Goal: Check status: Check status

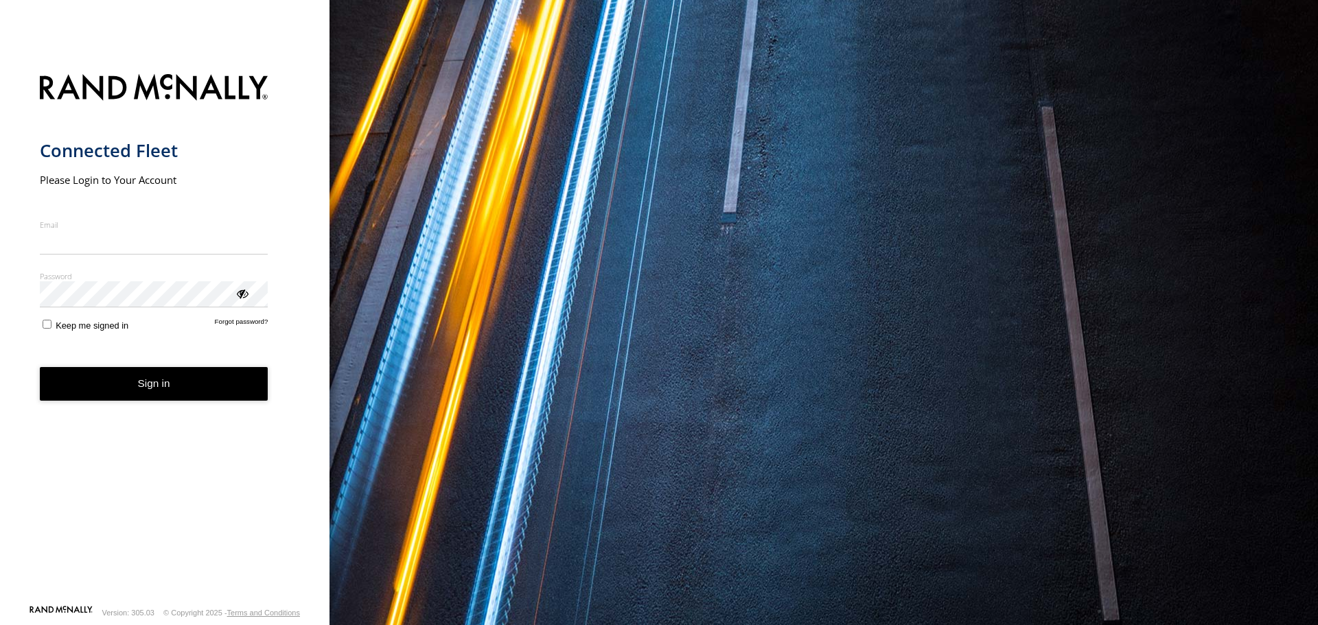
type input "**********"
click at [166, 403] on form "**********" at bounding box center [165, 335] width 250 height 539
click at [169, 384] on button "Sign in" at bounding box center [154, 384] width 229 height 34
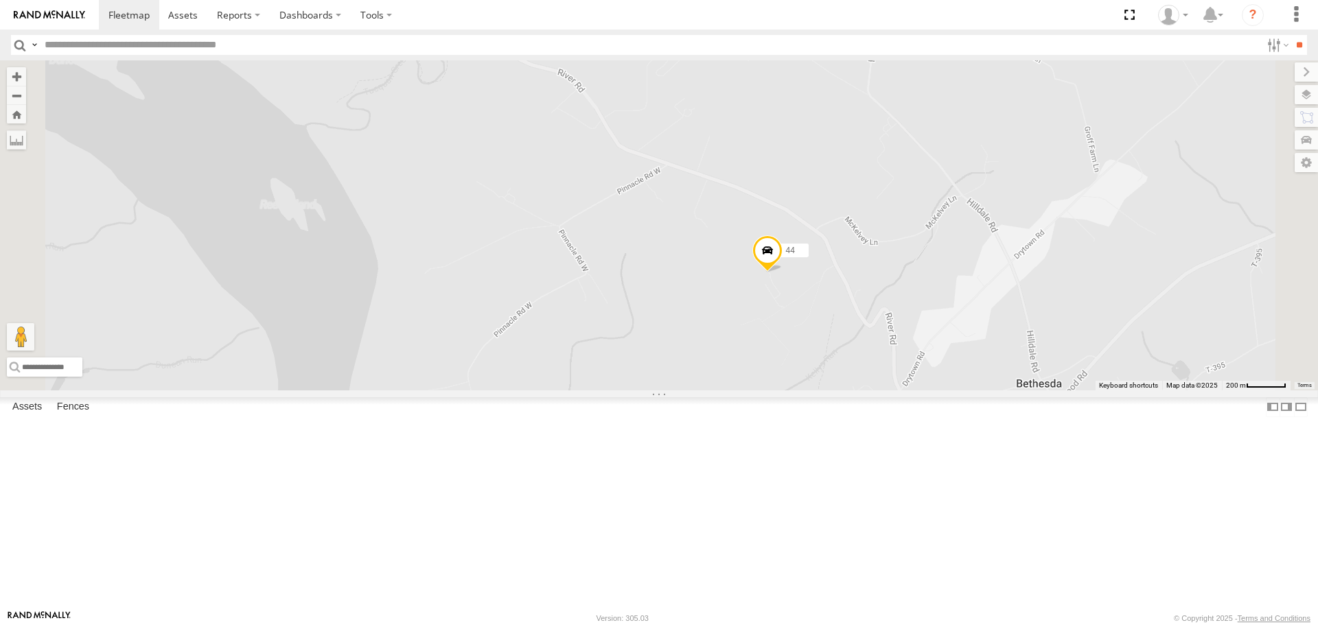
click at [782, 273] on span at bounding box center [767, 254] width 30 height 37
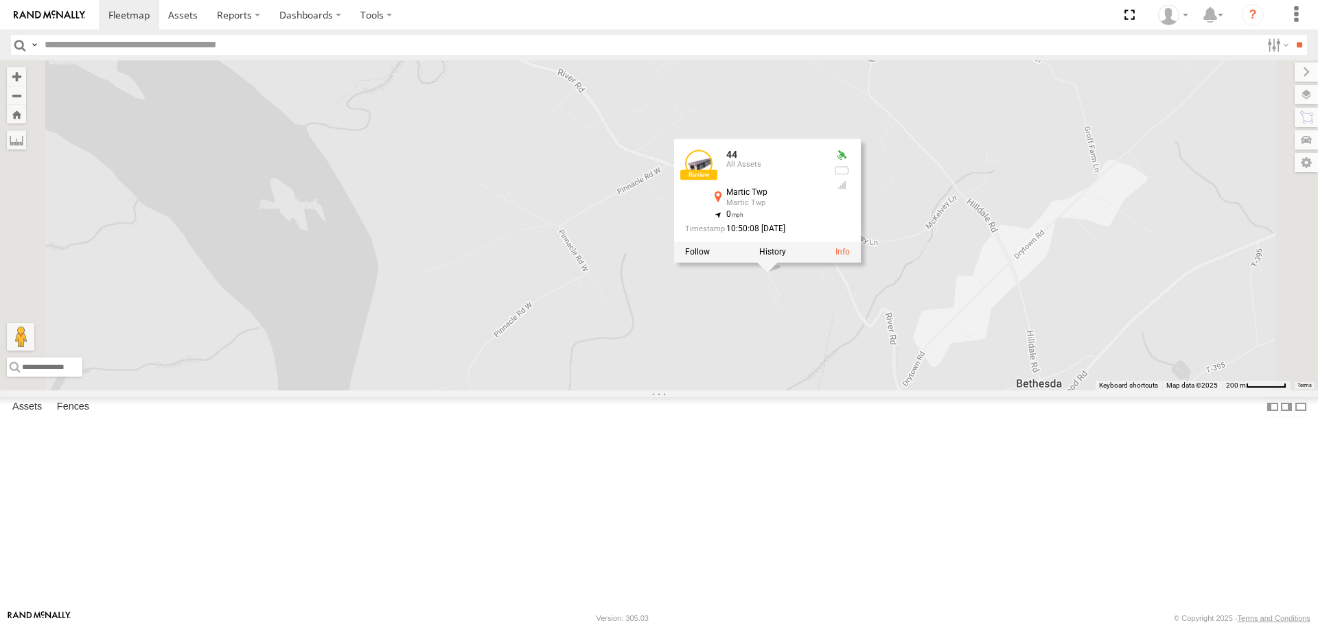
click at [786, 257] on label at bounding box center [772, 253] width 27 height 10
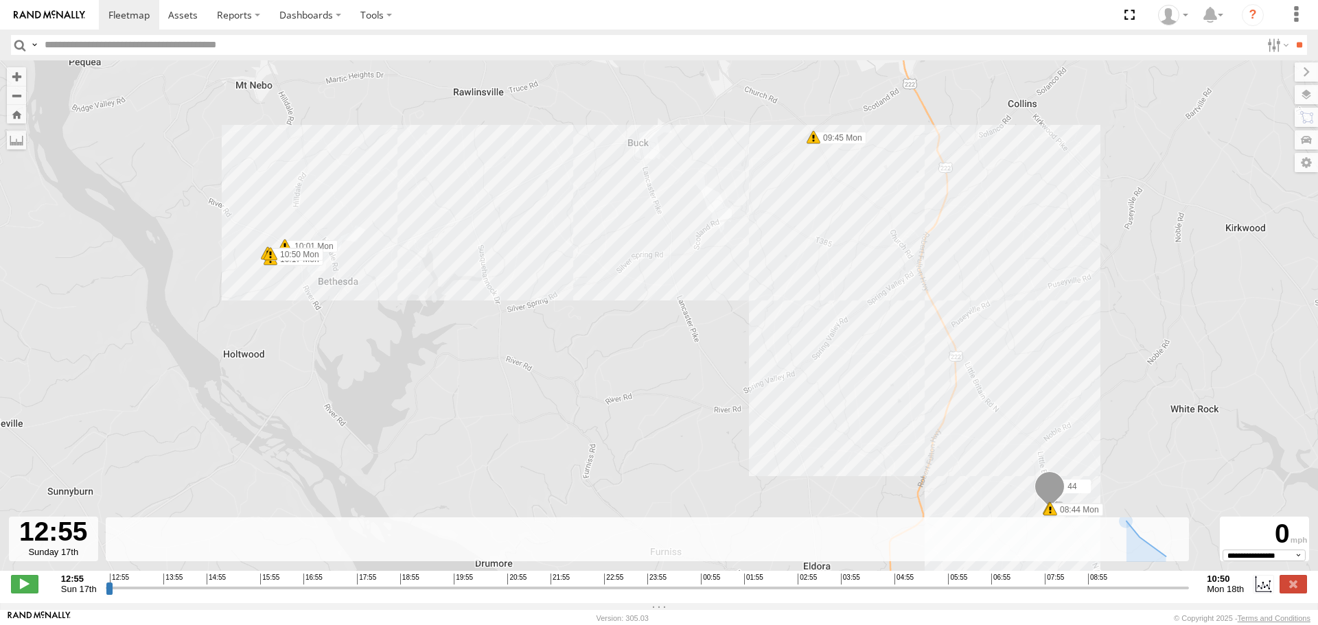
type input "**********"
click at [1186, 594] on input "range" at bounding box center [648, 587] width 1084 height 13
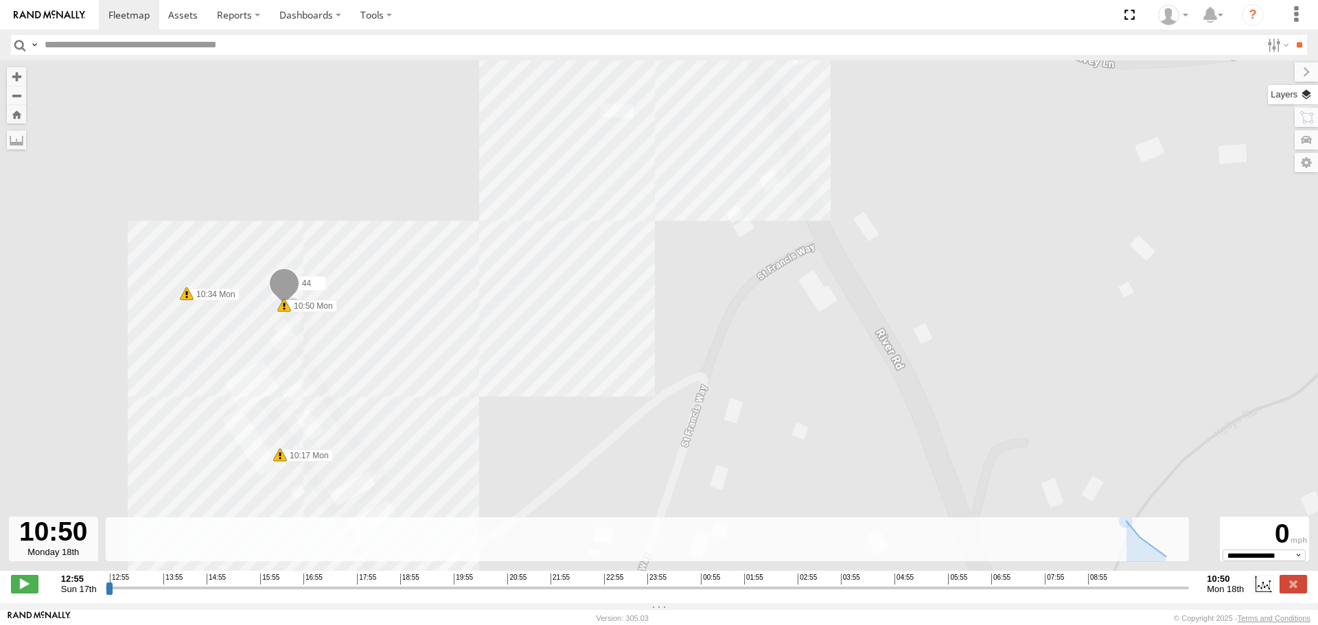
click at [1306, 95] on label at bounding box center [1292, 94] width 50 height 19
click at [0, 0] on span "Basemaps" at bounding box center [0, 0] width 0 height 0
click at [0, 0] on span "Satellite + Roadmap" at bounding box center [0, 0] width 0 height 0
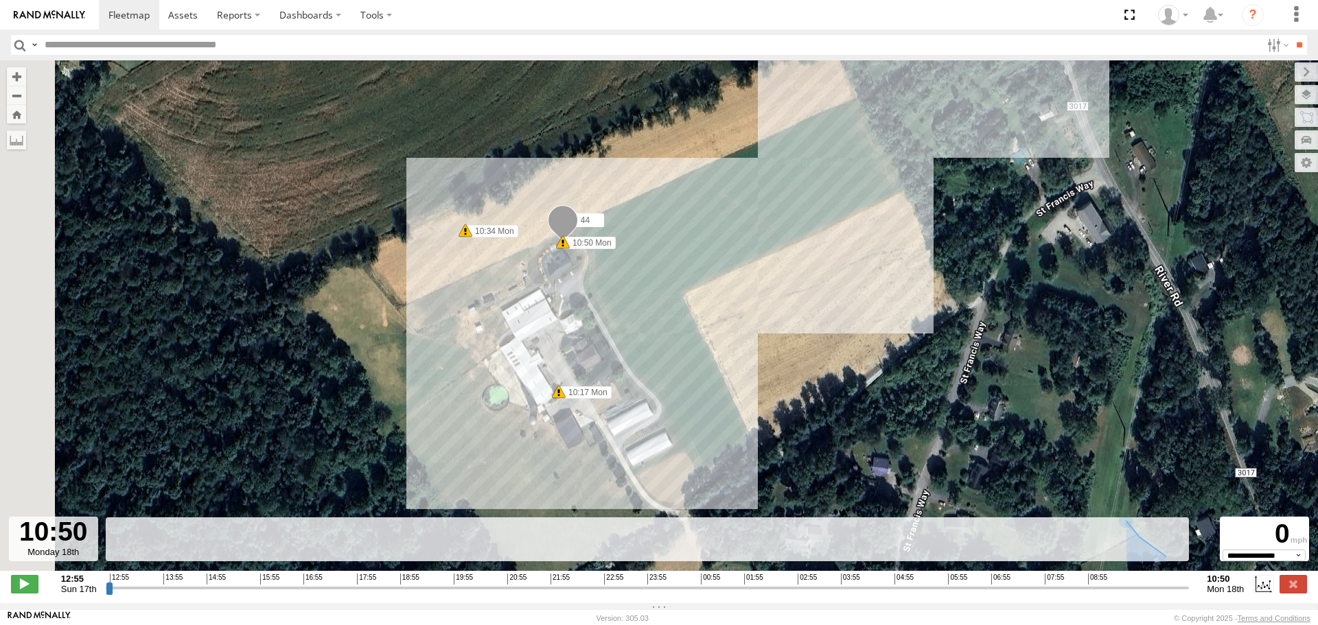
drag, startPoint x: 384, startPoint y: 331, endPoint x: 641, endPoint y: 267, distance: 265.1
click at [641, 267] on div "44 12:55 Sun 08:44 Mon 09:45 Mon 10:01 Mon 10:17 Mon 10:34 Mon 10:50 Mon" at bounding box center [659, 322] width 1318 height 525
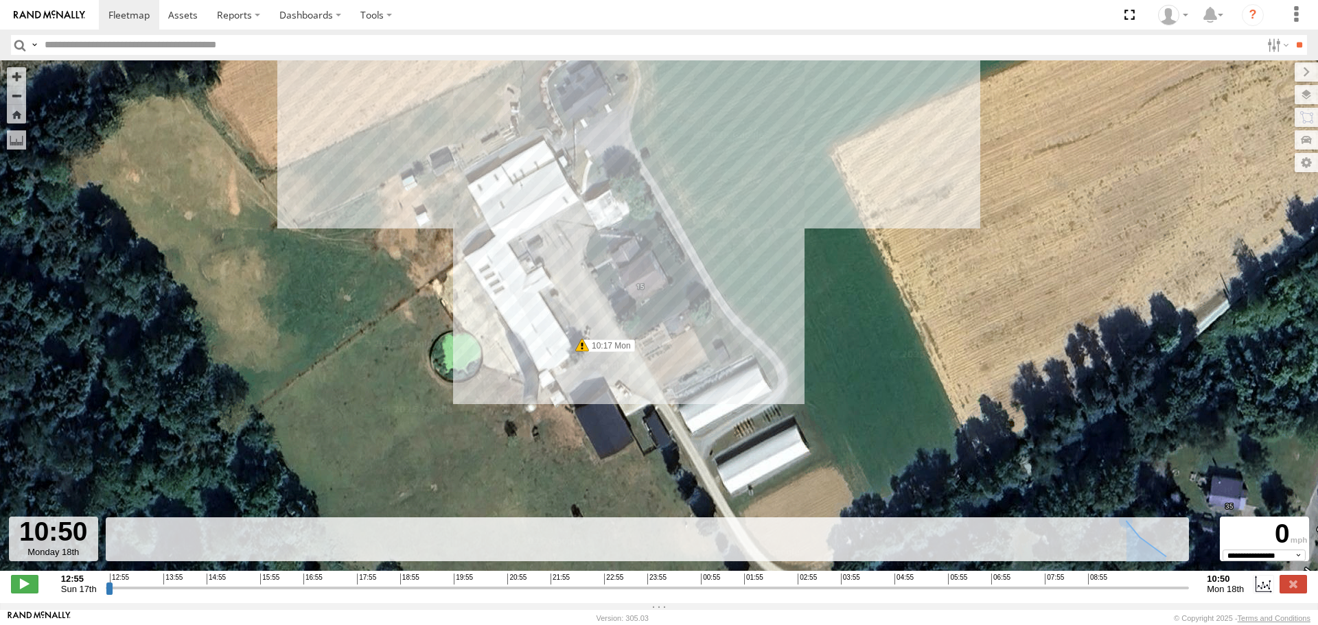
drag, startPoint x: 808, startPoint y: 448, endPoint x: 732, endPoint y: 256, distance: 206.4
click at [732, 256] on div "44 12:55 Sun 08:44 Mon 09:45 Mon 10:01 Mon 10:17 Mon 10:34 Mon 10:50 Mon" at bounding box center [659, 322] width 1318 height 525
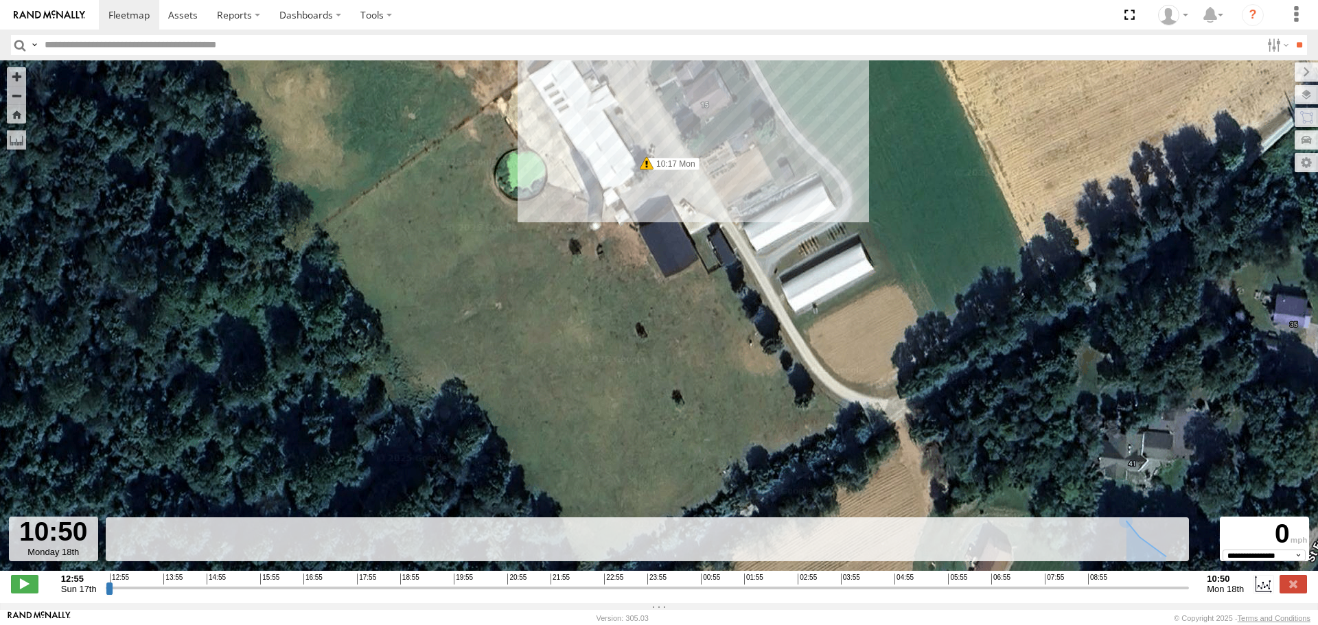
drag, startPoint x: 487, startPoint y: 435, endPoint x: 572, endPoint y: 384, distance: 98.5
click at [572, 382] on div "44 12:55 Sun 08:44 Mon 09:45 Mon 10:01 Mon 10:17 Mon 10:34 Mon 10:50 Mon" at bounding box center [659, 322] width 1318 height 525
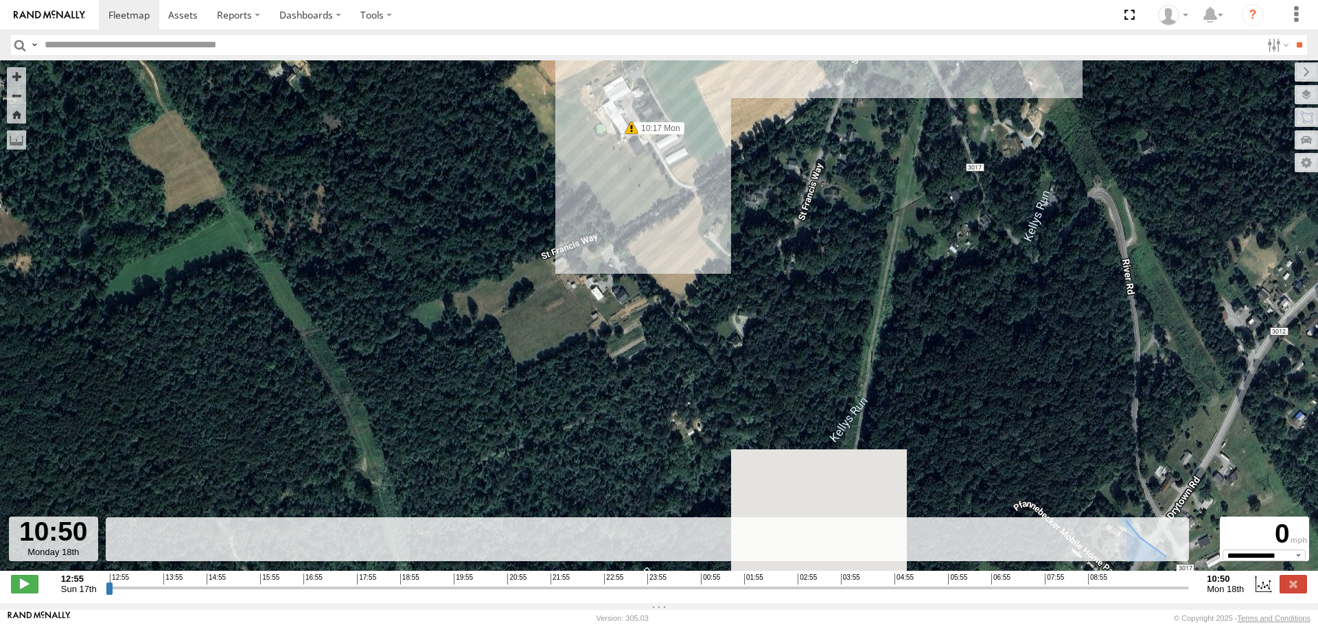
drag, startPoint x: 747, startPoint y: 431, endPoint x: 738, endPoint y: 198, distance: 233.5
click at [738, 198] on div "44 12:55 Sun 08:44 Mon 09:45 Mon 10:01 Mon 10:17 Mon 10:34 Mon 10:50 Mon" at bounding box center [659, 322] width 1318 height 525
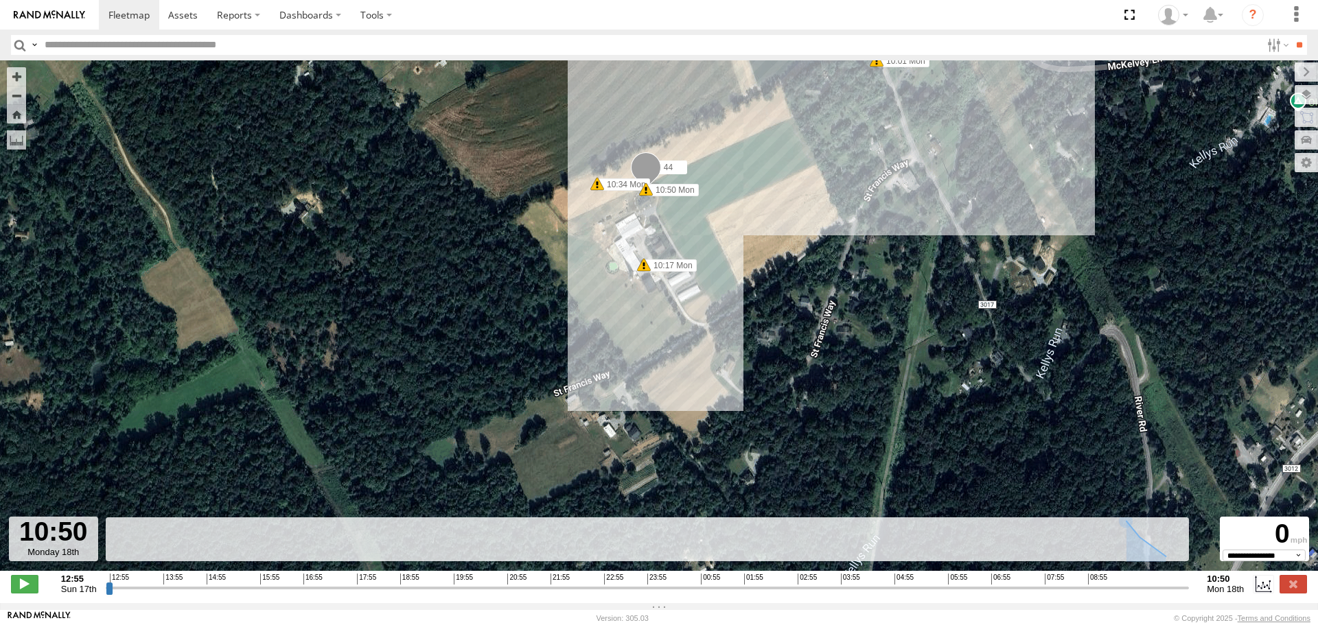
drag, startPoint x: 629, startPoint y: 139, endPoint x: 629, endPoint y: 299, distance: 159.2
click at [629, 299] on div "44 12:55 Sun 08:44 Mon 09:45 Mon 10:01 Mon 10:17 Mon 10:34 Mon 10:50 Mon" at bounding box center [659, 322] width 1318 height 525
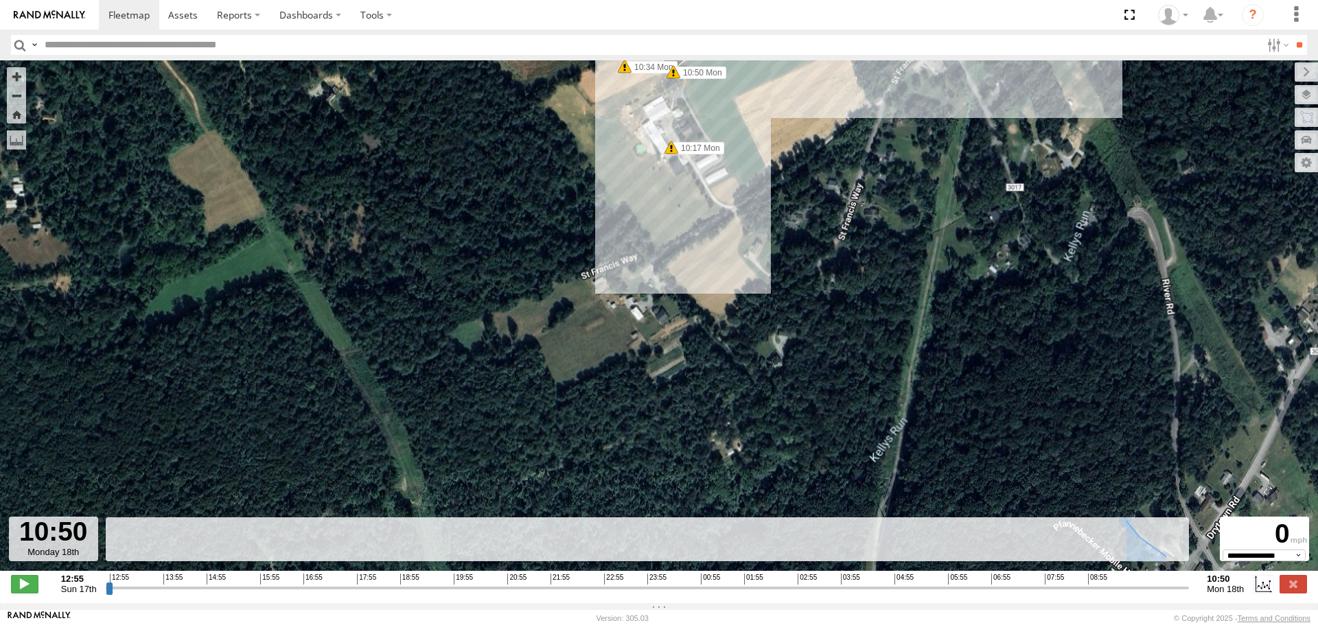
drag, startPoint x: 605, startPoint y: 406, endPoint x: 634, endPoint y: 280, distance: 129.0
click at [634, 280] on div "44 12:55 Sun 08:44 Mon 09:45 Mon 10:01 Mon 10:17 Mon 10:34 Mon 10:50 Mon" at bounding box center [659, 322] width 1318 height 525
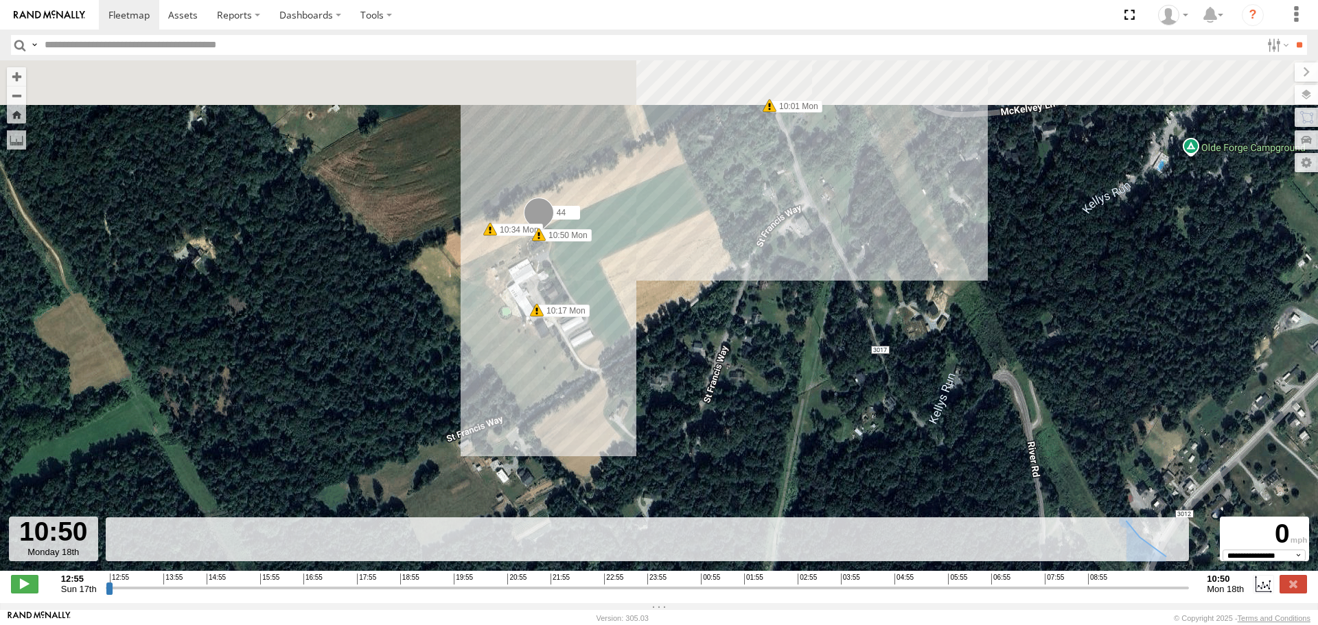
drag, startPoint x: 527, startPoint y: 185, endPoint x: 539, endPoint y: 406, distance: 220.6
click at [539, 406] on div "44 12:55 Sun 08:44 Mon 09:45 Mon 10:01 Mon 10:17 Mon 10:34 Mon 10:50 Mon" at bounding box center [659, 322] width 1318 height 525
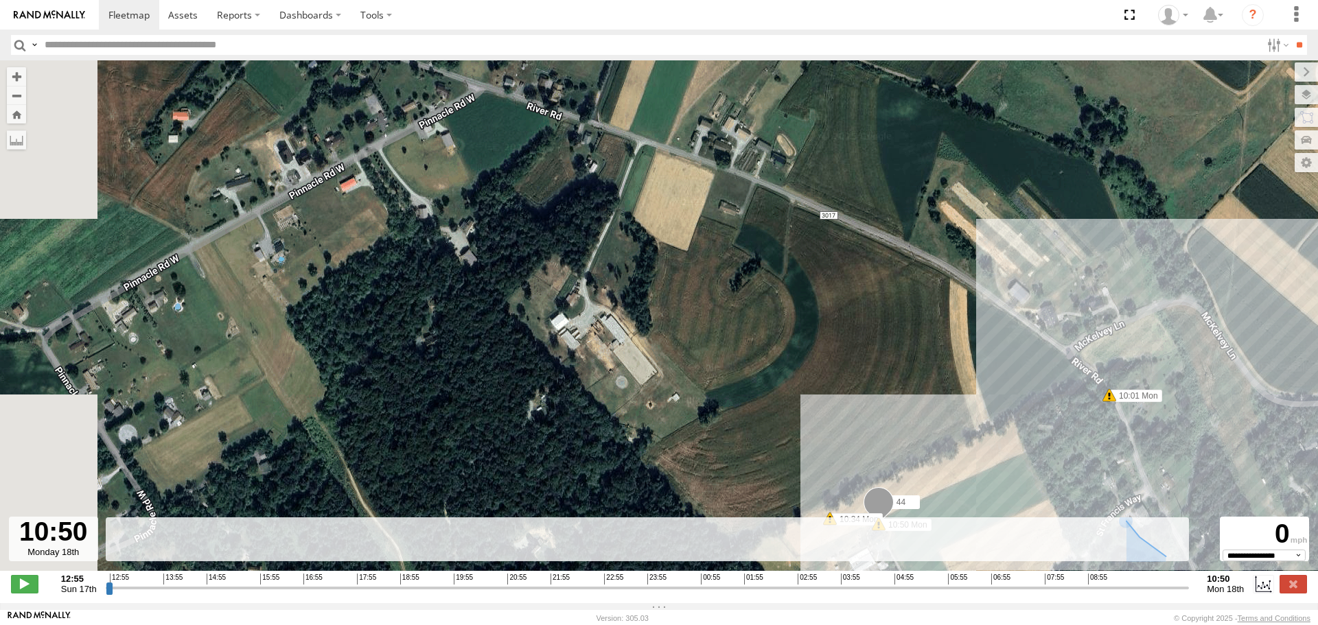
drag, startPoint x: 467, startPoint y: 171, endPoint x: 779, endPoint y: 413, distance: 394.6
click at [814, 436] on div "44 12:55 Sun 08:44 Mon 09:45 Mon 10:01 Mon 10:17 Mon 10:34 Mon 10:50 Mon" at bounding box center [659, 322] width 1318 height 525
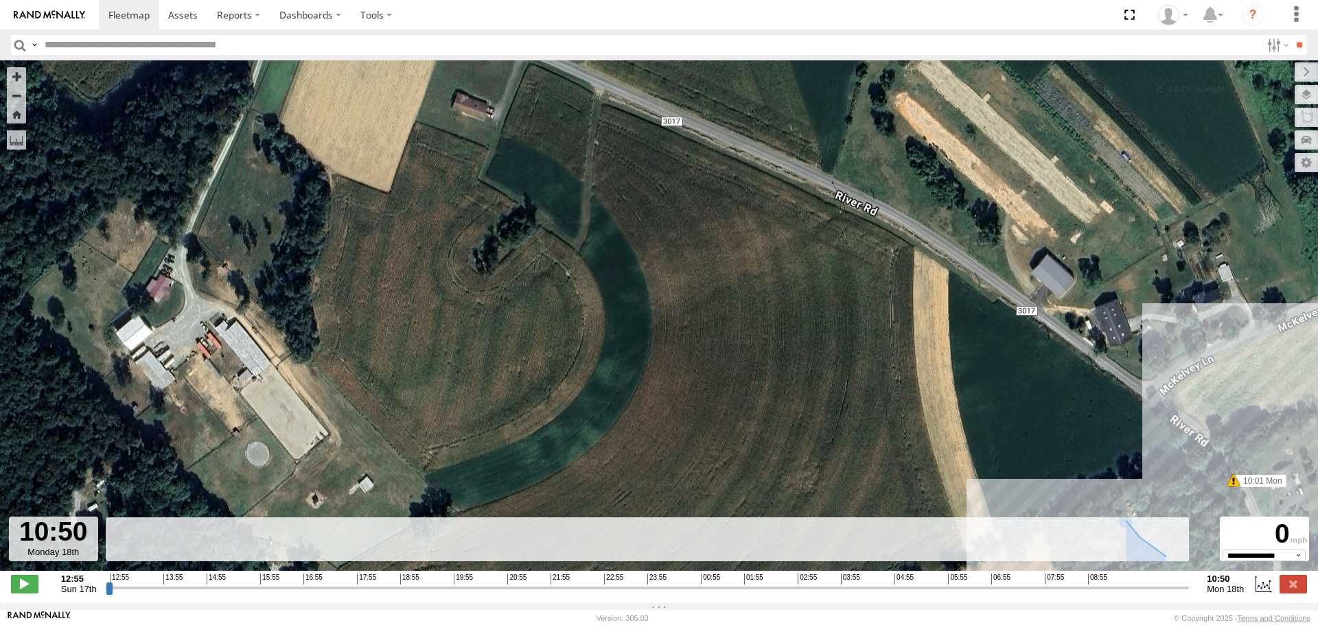
drag, startPoint x: 960, startPoint y: 303, endPoint x: 534, endPoint y: 418, distance: 441.5
click at [539, 415] on div "44 12:55 Sun 08:44 Mon 09:45 Mon 10:01 Mon 10:17 Mon 10:34 Mon 10:50 Mon" at bounding box center [659, 322] width 1318 height 525
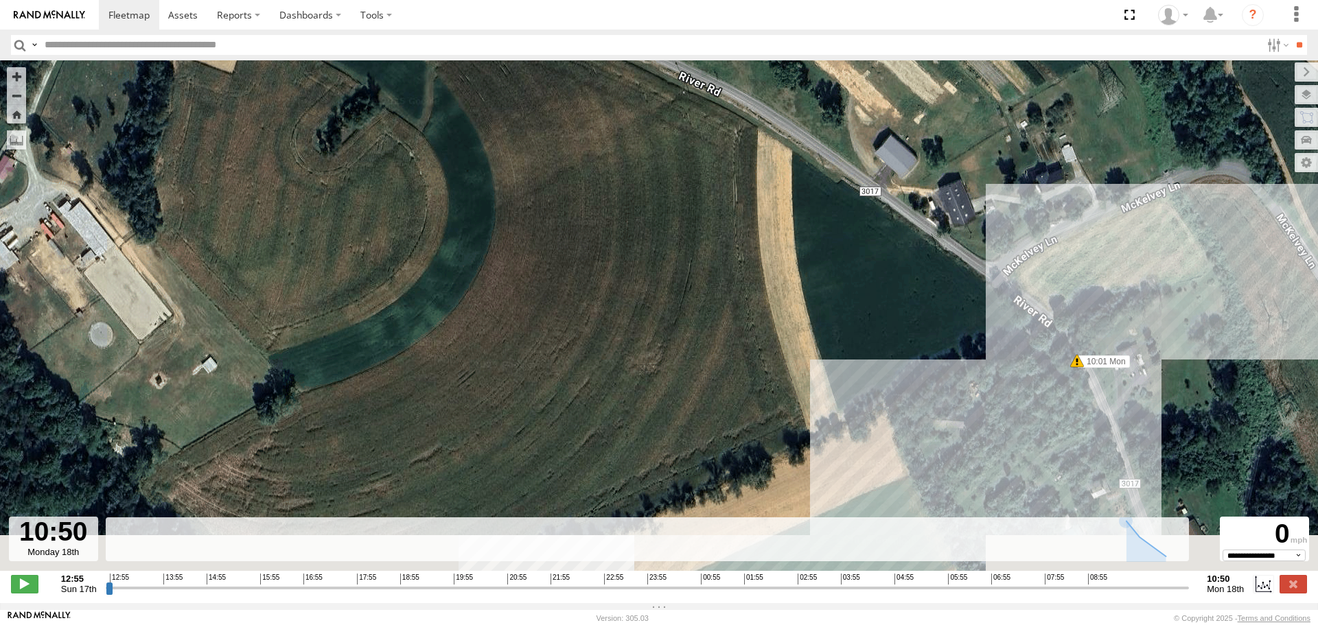
drag, startPoint x: 656, startPoint y: 428, endPoint x: 544, endPoint y: 139, distance: 309.8
click at [546, 141] on div "44 12:55 Sun 08:44 Mon 09:45 Mon 10:01 Mon 10:17 Mon 10:34 Mon 10:50 Mon" at bounding box center [659, 322] width 1318 height 525
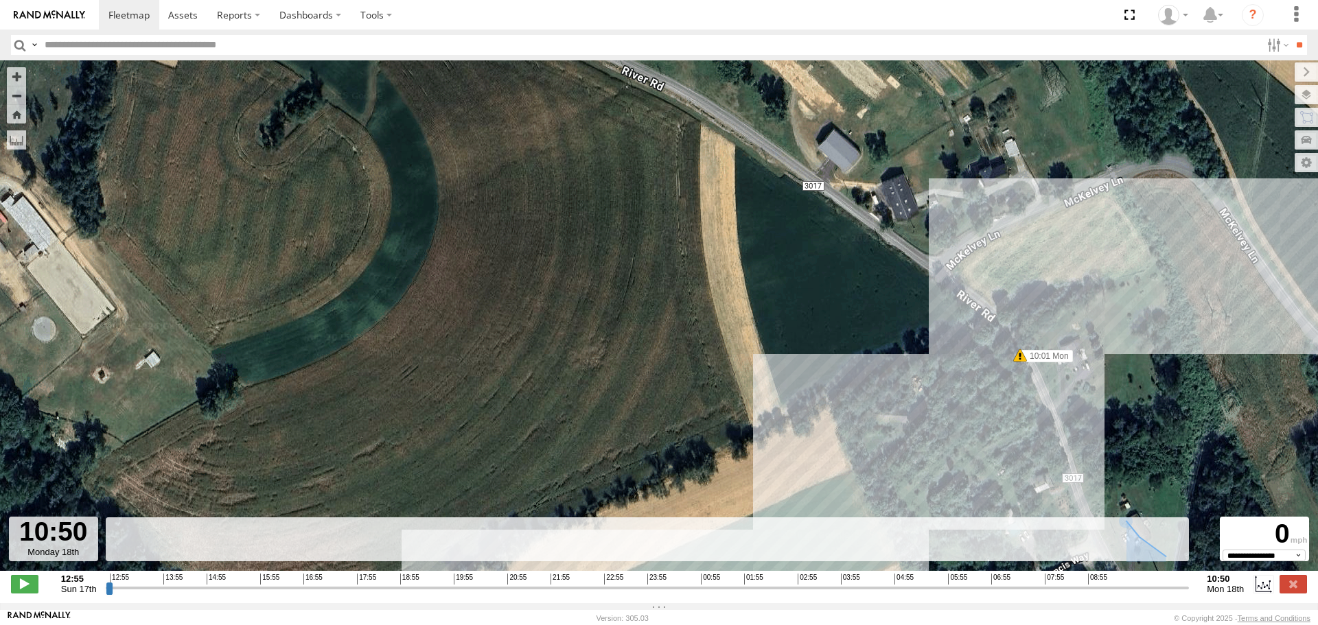
drag, startPoint x: 624, startPoint y: 206, endPoint x: 653, endPoint y: 408, distance: 203.9
click at [653, 406] on div "44 12:55 Sun 08:44 Mon 09:45 Mon 10:01 Mon 10:17 Mon 10:34 Mon 10:50 Mon" at bounding box center [659, 322] width 1318 height 525
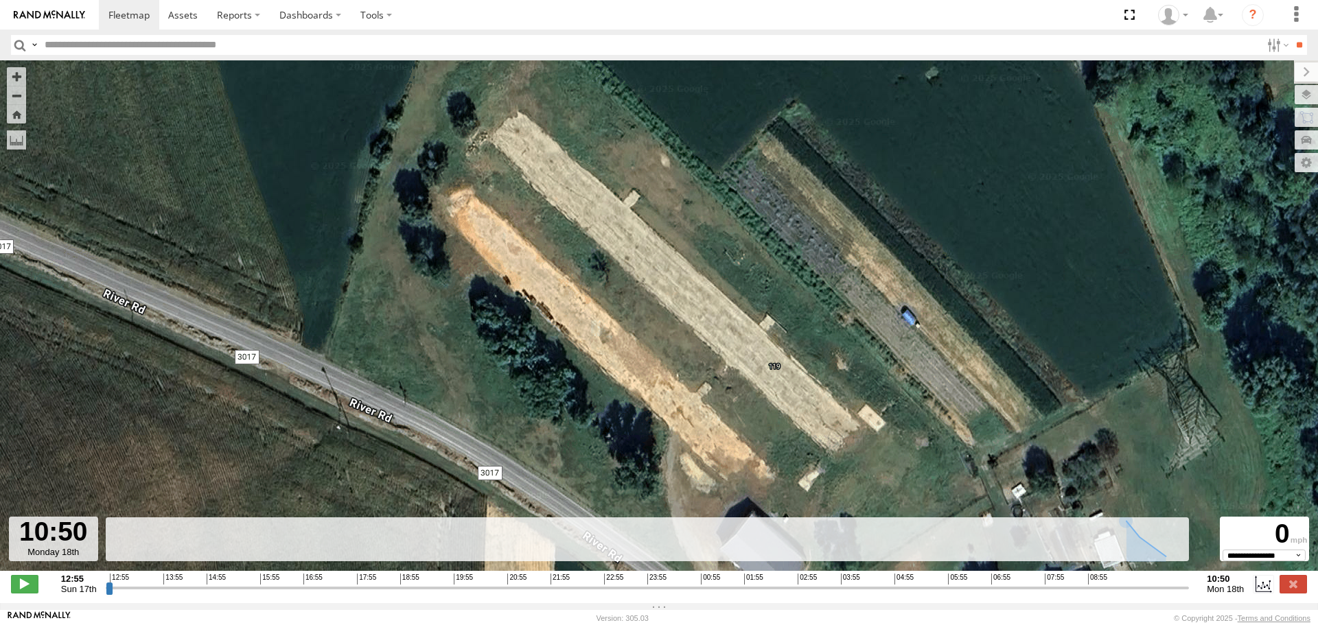
drag, startPoint x: 527, startPoint y: 205, endPoint x: 495, endPoint y: 253, distance: 57.9
click at [505, 262] on div "44 12:55 Sun 08:44 Mon 09:45 Mon 10:01 Mon 10:17 Mon 10:34 Mon 10:50 Mon" at bounding box center [659, 322] width 1318 height 525
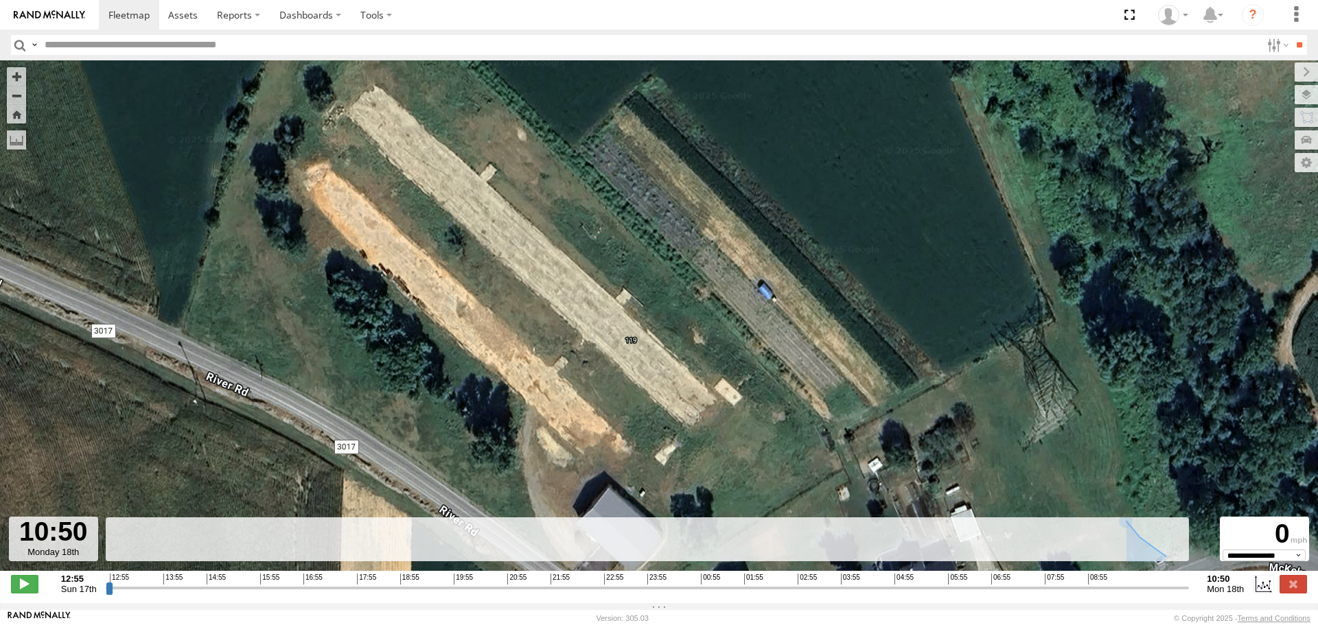
drag, startPoint x: 384, startPoint y: 187, endPoint x: 519, endPoint y: 384, distance: 238.3
click at [519, 384] on div "44 12:55 Sun 08:44 Mon 09:45 Mon 10:01 Mon 10:17 Mon 10:34 Mon 10:50 Mon" at bounding box center [659, 322] width 1318 height 525
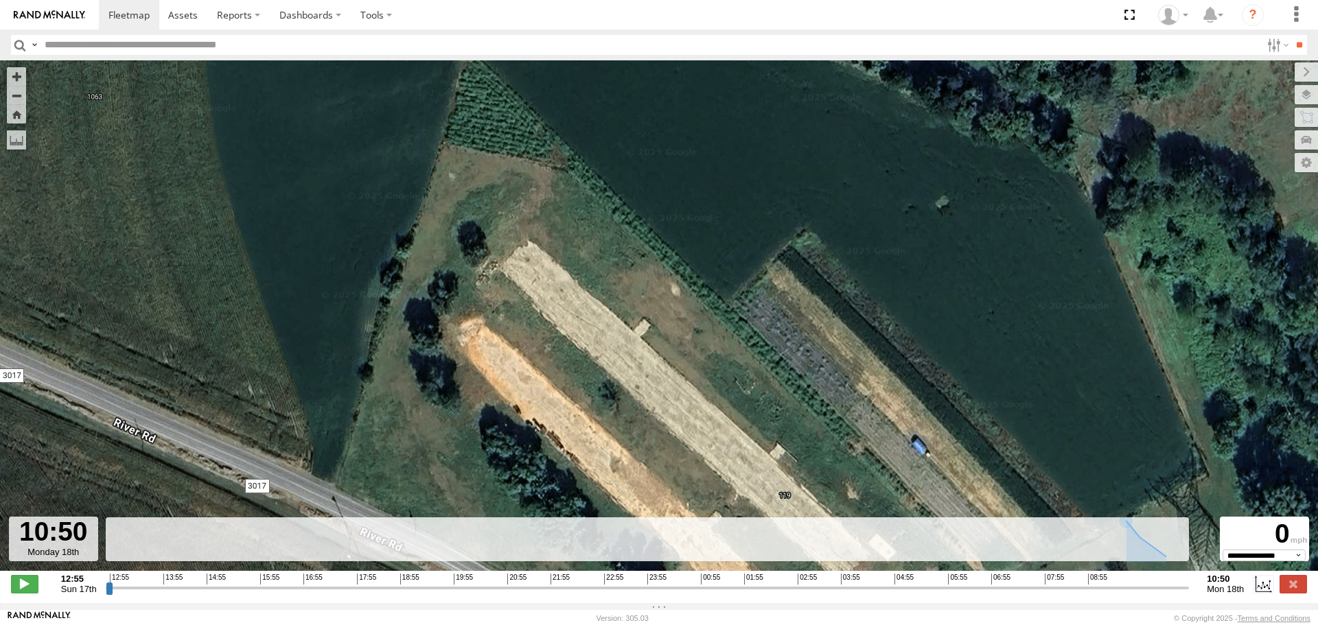
drag, startPoint x: 522, startPoint y: 239, endPoint x: 512, endPoint y: 232, distance: 11.8
click at [512, 232] on div "44 12:55 Sun 08:44 Mon 09:45 Mon 10:01 Mon 10:17 Mon 10:34 Mon 10:50 Mon" at bounding box center [659, 322] width 1318 height 525
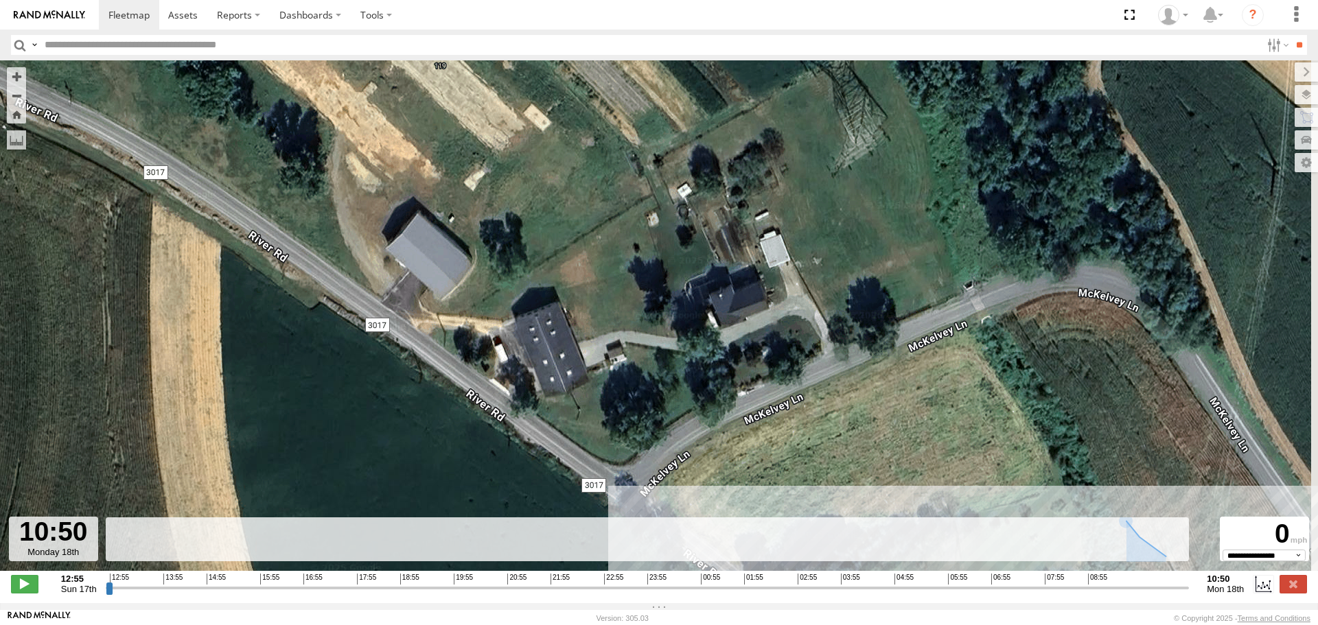
drag, startPoint x: 619, startPoint y: 398, endPoint x: 525, endPoint y: 215, distance: 205.9
click at [526, 215] on div "44 12:55 Sun 08:44 Mon 09:45 Mon 10:01 Mon 10:17 Mon 10:34 Mon 10:50 Mon" at bounding box center [659, 322] width 1318 height 525
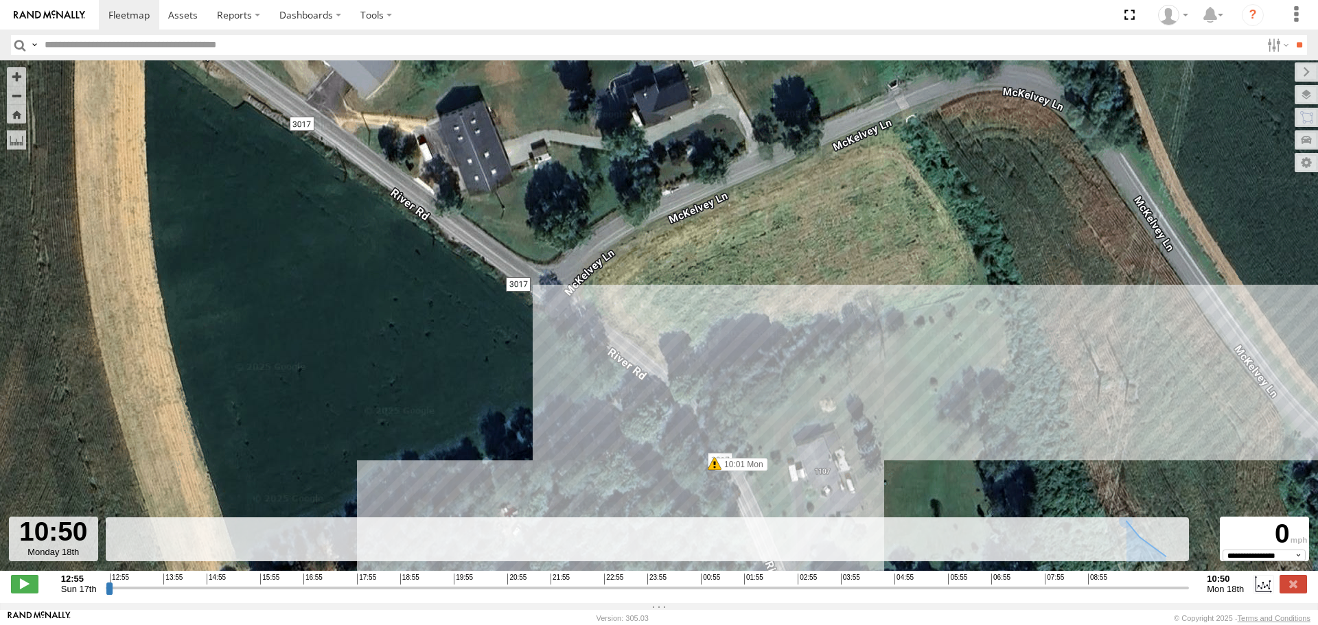
drag, startPoint x: 867, startPoint y: 397, endPoint x: 834, endPoint y: 202, distance: 197.0
click at [832, 209] on div "44 12:55 Sun 08:44 Mon 09:45 Mon 10:01 Mon 10:17 Mon 10:34 Mon 10:50 Mon" at bounding box center [659, 322] width 1318 height 525
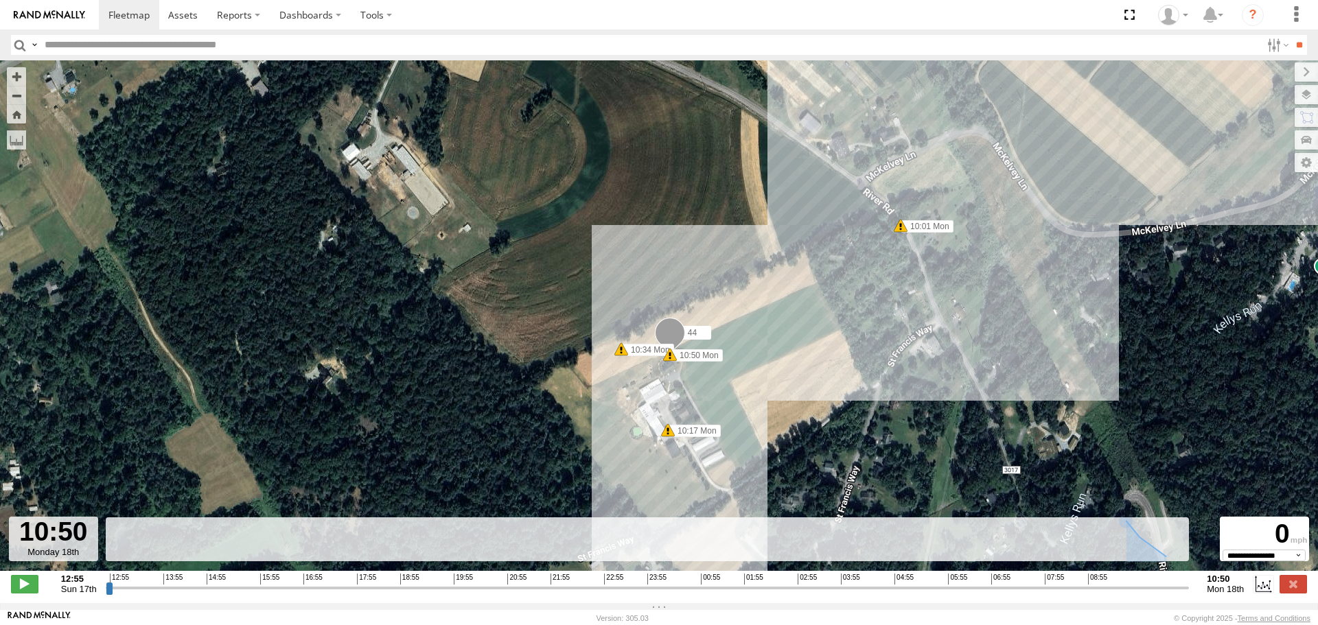
drag, startPoint x: 512, startPoint y: 394, endPoint x: 726, endPoint y: 286, distance: 239.7
click at [726, 286] on div "44 12:55 Sun 08:44 Mon 09:45 Mon 10:01 Mon 10:17 Mon 10:34 Mon 10:50 Mon" at bounding box center [659, 322] width 1318 height 525
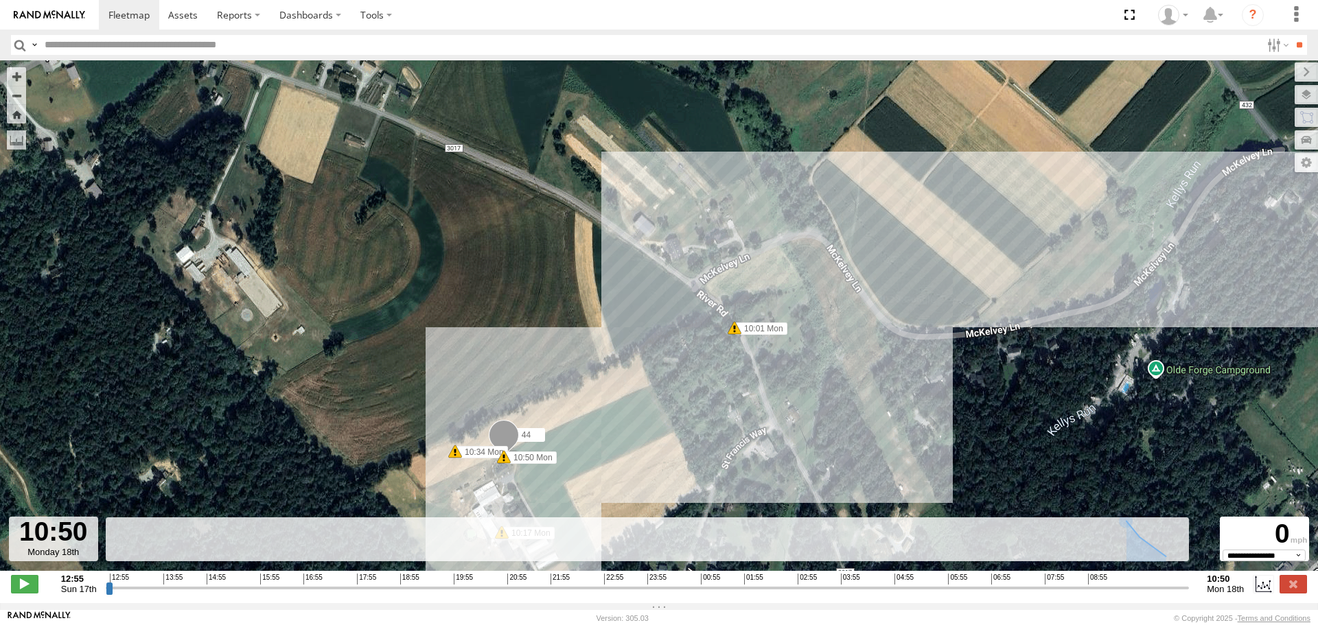
drag, startPoint x: 770, startPoint y: 242, endPoint x: 498, endPoint y: 336, distance: 287.5
click at [498, 336] on div "44 12:55 Sun 08:44 Mon 09:45 Mon 10:01 Mon 10:17 Mon 10:34 Mon 10:50 Mon" at bounding box center [659, 322] width 1318 height 525
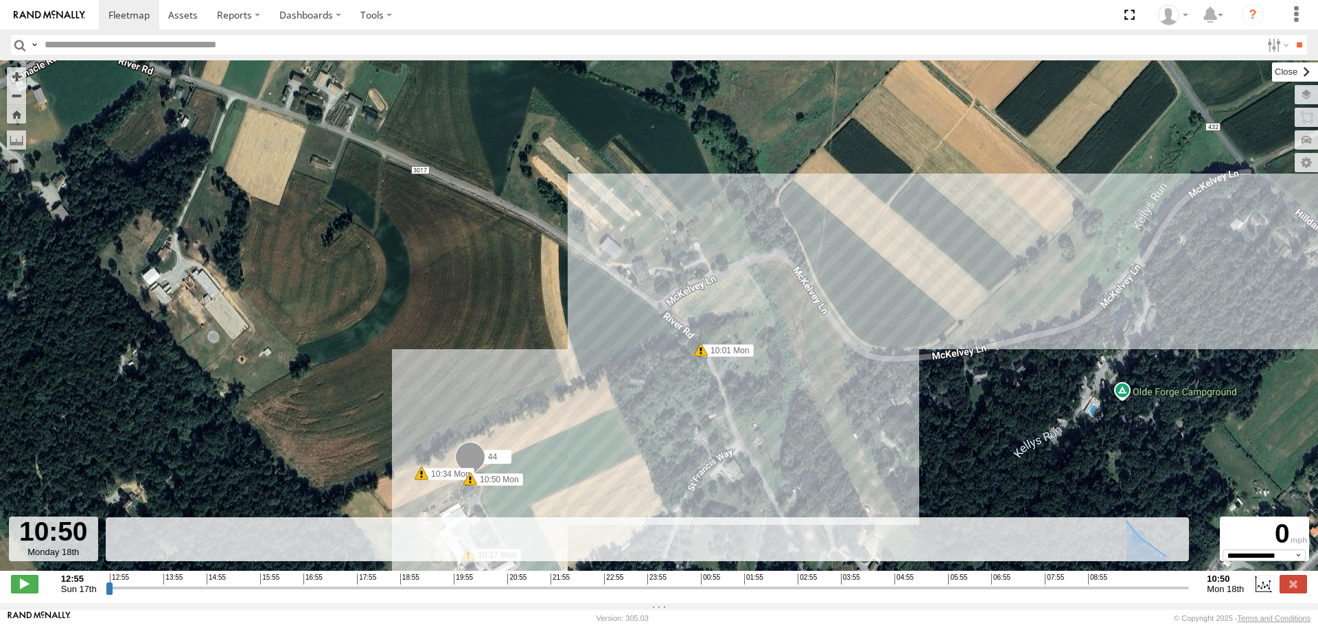
click at [1272, 69] on label at bounding box center [1295, 71] width 46 height 19
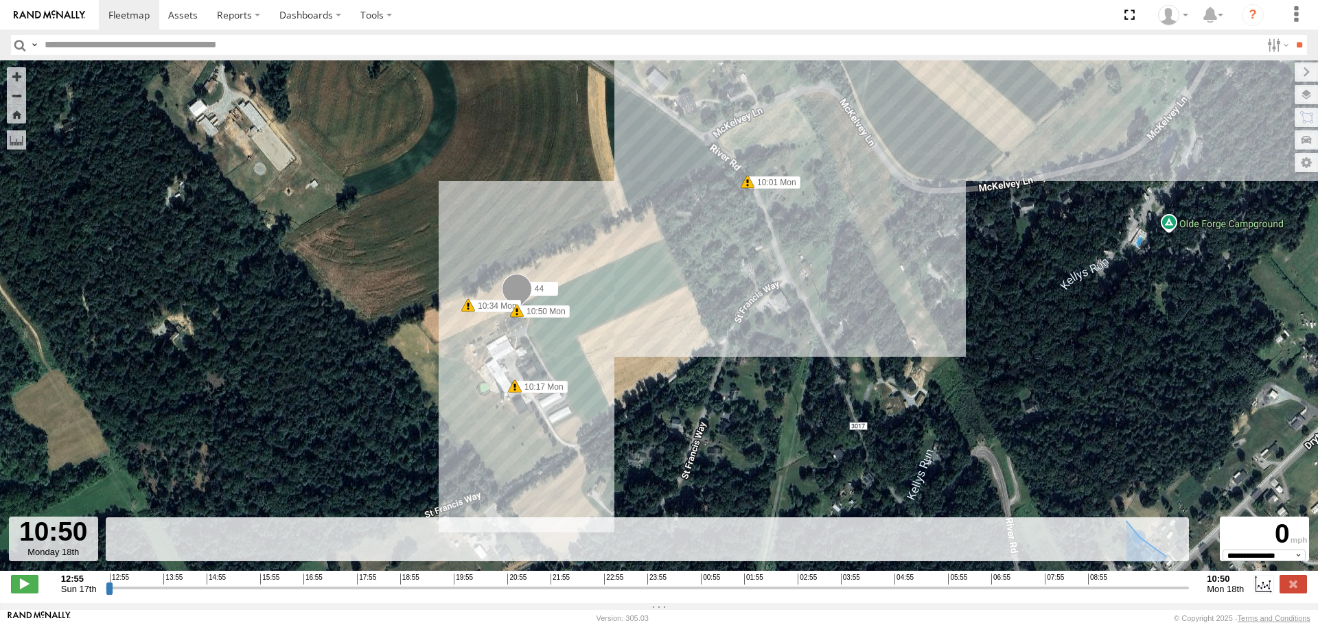
drag, startPoint x: 759, startPoint y: 422, endPoint x: 807, endPoint y: 246, distance: 182.1
click at [807, 246] on div "44 12:55 Sun 08:44 Mon 09:45 Mon 10:01 Mon 10:17 Mon 10:34 Mon 10:50 Mon" at bounding box center [659, 322] width 1318 height 525
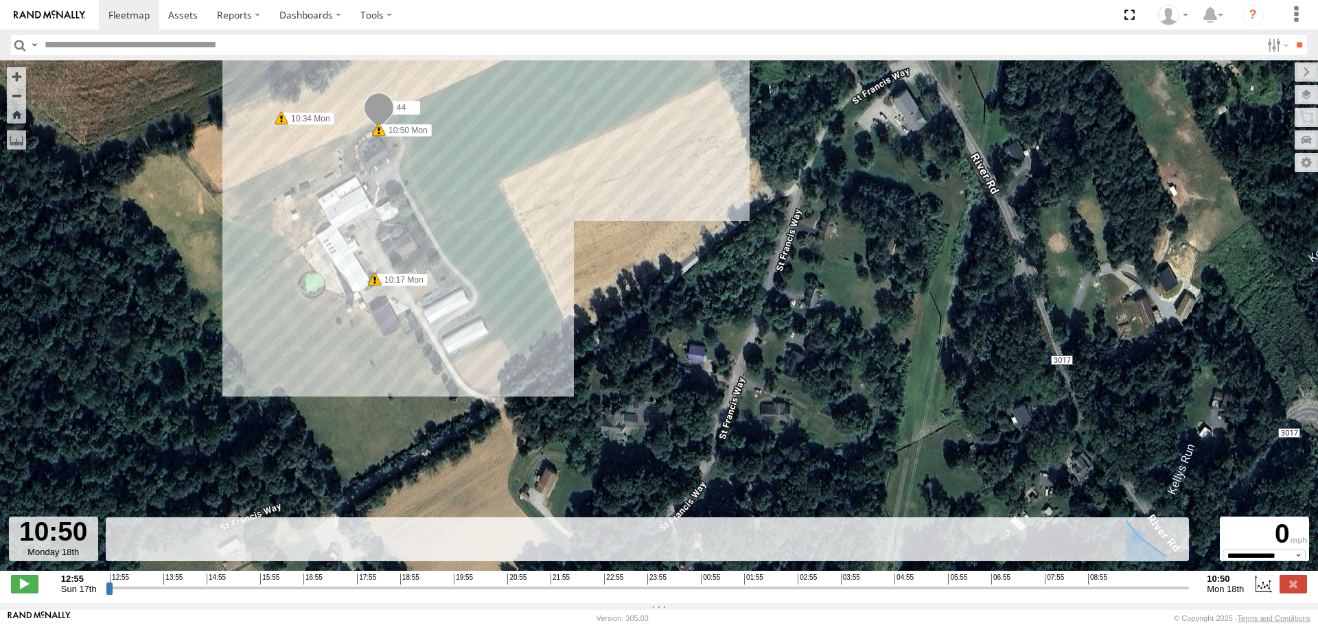
drag, startPoint x: 675, startPoint y: 438, endPoint x: 809, endPoint y: 263, distance: 220.3
click at [810, 266] on div "44 12:55 Sun 08:44 Mon 09:45 Mon 10:01 Mon 10:17 Mon 10:34 Mon 10:50 Mon" at bounding box center [659, 322] width 1318 height 525
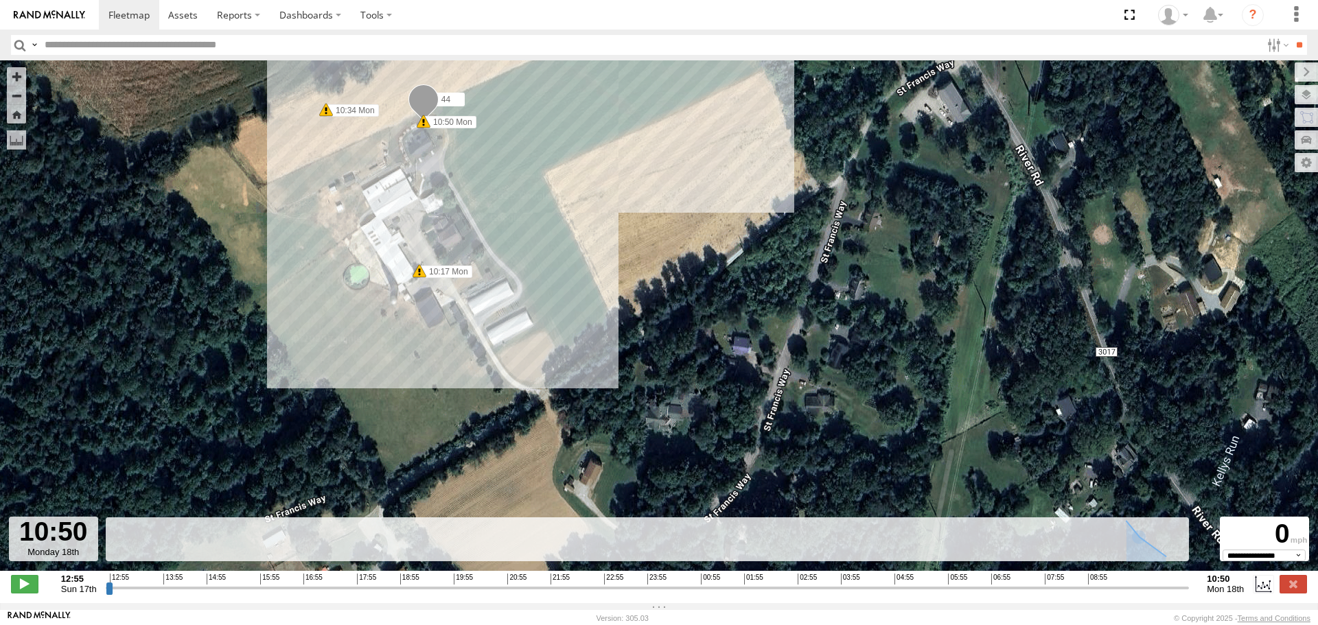
drag, startPoint x: 574, startPoint y: 198, endPoint x: 561, endPoint y: 308, distance: 111.3
click at [562, 303] on div "44 12:55 Sun 08:44 Mon 09:45 Mon 10:01 Mon 10:17 Mon 10:34 Mon 10:50 Mon" at bounding box center [659, 322] width 1318 height 525
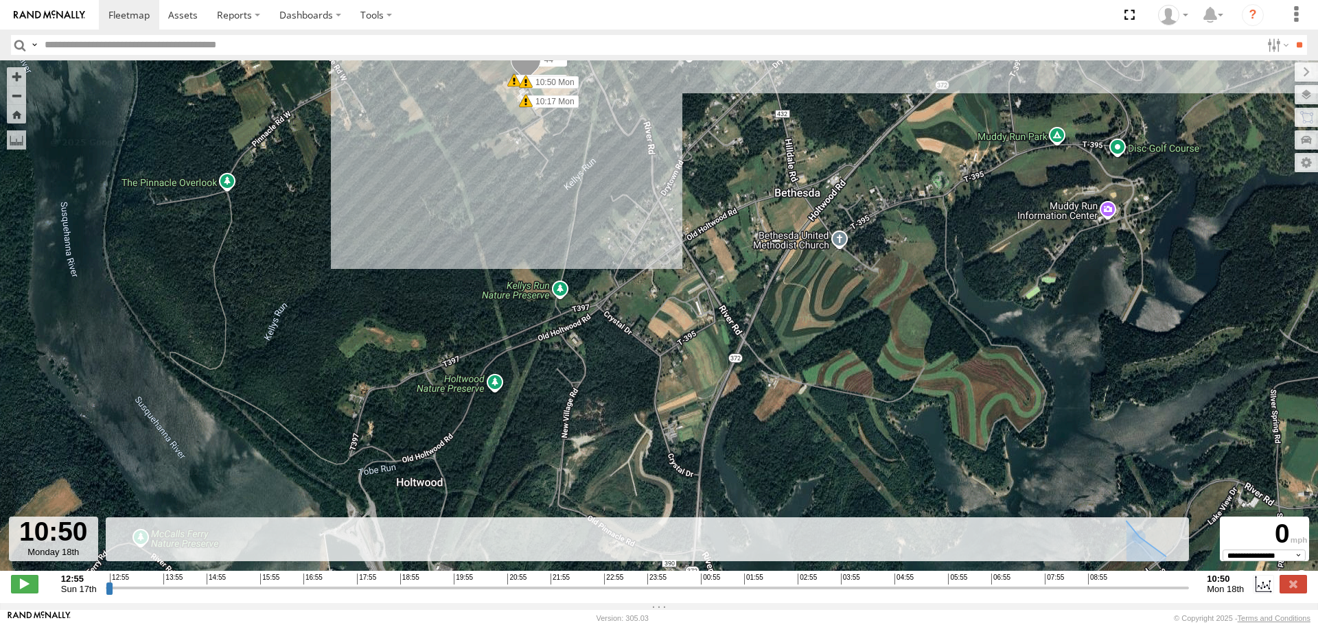
drag, startPoint x: 752, startPoint y: 473, endPoint x: 742, endPoint y: 247, distance: 226.7
click at [742, 248] on div "44 12:55 Sun 08:44 Mon 09:45 Mon 10:01 Mon 10:17 Mon 10:34 Mon 10:50 Mon" at bounding box center [659, 322] width 1318 height 525
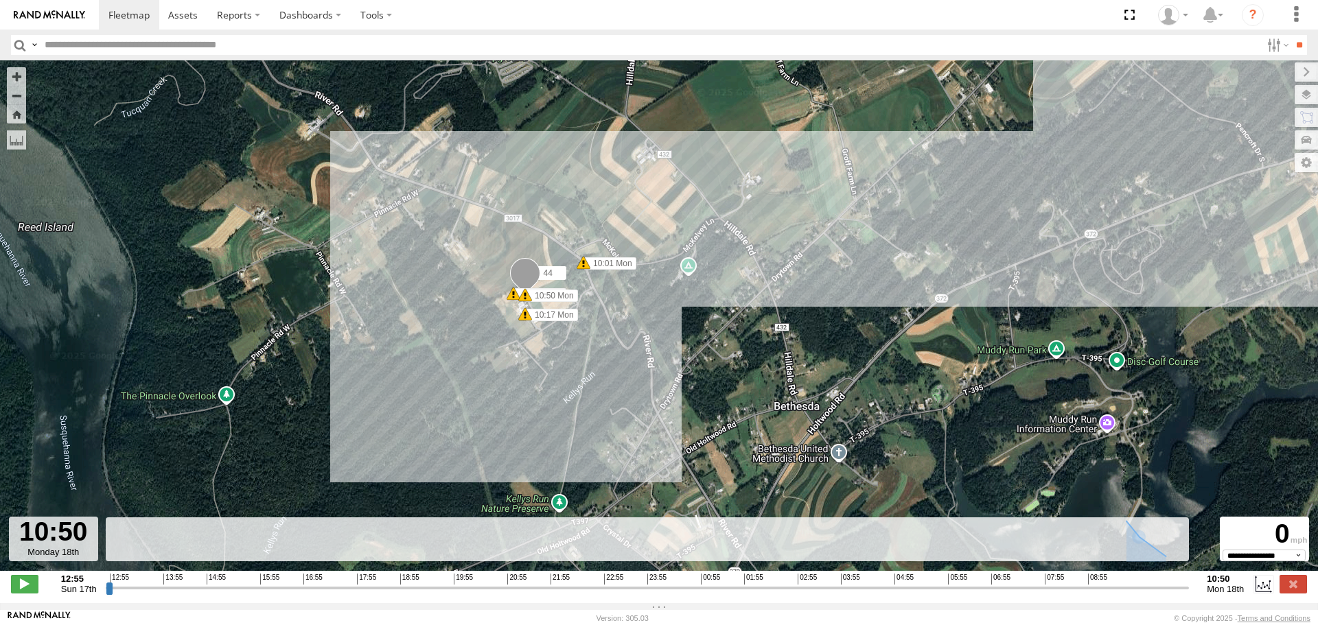
drag, startPoint x: 690, startPoint y: 169, endPoint x: 594, endPoint y: 396, distance: 246.4
click at [595, 396] on div "44 12:55 Sun 08:44 Mon 09:45 Mon 10:01 Mon 10:17 Mon 10:34 Mon 10:50 Mon" at bounding box center [659, 322] width 1318 height 525
